Goal: Find specific page/section: Find specific page/section

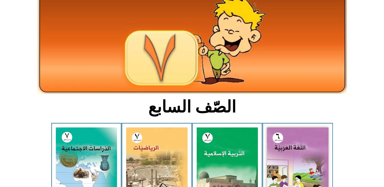
scroll to position [76, 0]
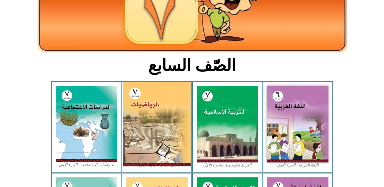
click at [152, 115] on img at bounding box center [156, 124] width 67 height 84
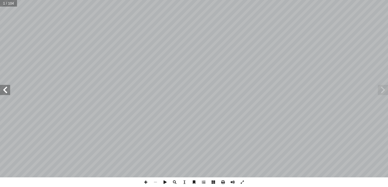
click at [0, 46] on html "الصفحة الرئيسية الصف الأول الصف الثاني الصف الثالث الصف الرابع الصف الخامس الصف…" at bounding box center [194, 23] width 388 height 46
click at [5, 90] on span at bounding box center [5, 90] width 10 height 10
